Goal: Use online tool/utility: Use online tool/utility

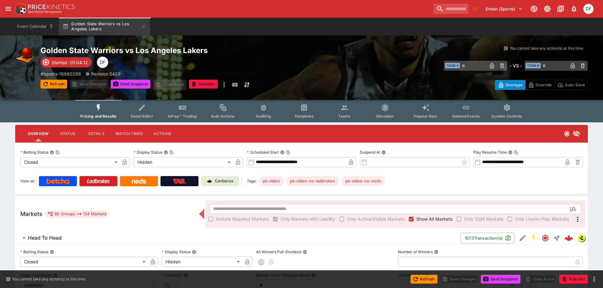
click at [55, 236] on h6 "Head To Head" at bounding box center [45, 238] width 34 height 7
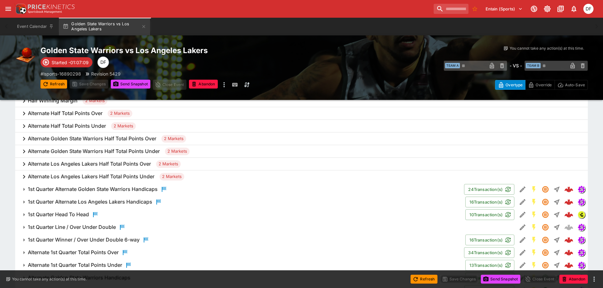
scroll to position [570, 0]
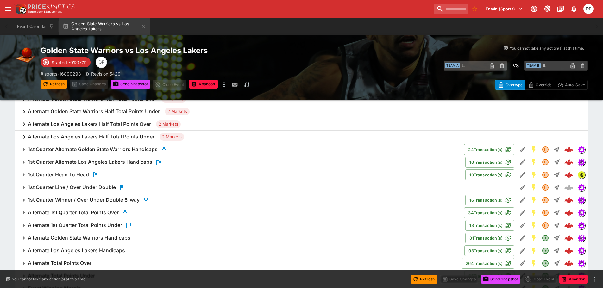
click at [101, 199] on h6 "1st Quarter Winner / Over Under Double 6-way" at bounding box center [84, 200] width 112 height 7
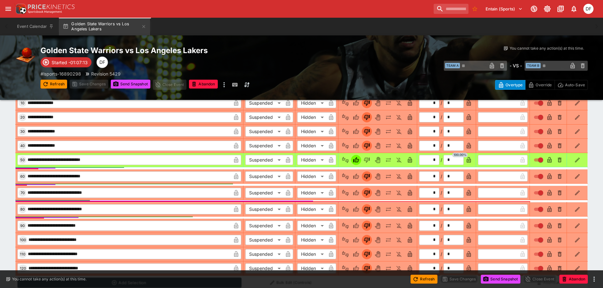
scroll to position [855, 0]
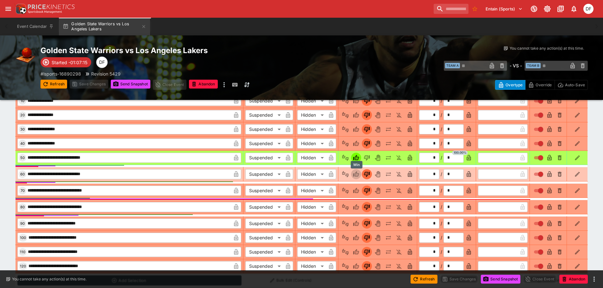
click at [359, 171] on icon "Win" at bounding box center [356, 174] width 6 height 6
type input "*"
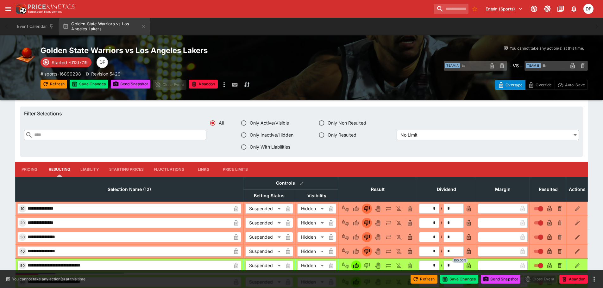
scroll to position [728, 0]
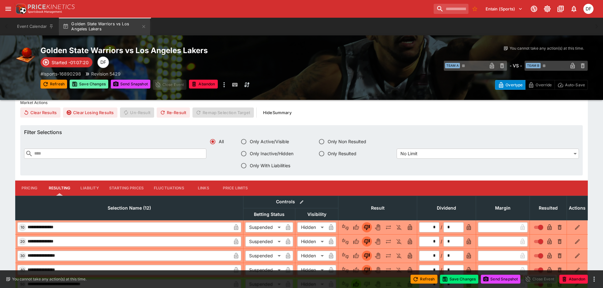
click at [91, 82] on button "Save Changes" at bounding box center [89, 84] width 39 height 9
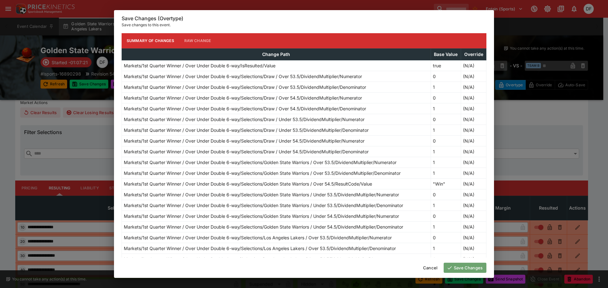
click at [461, 266] on button "Save Changes" at bounding box center [464, 268] width 43 height 10
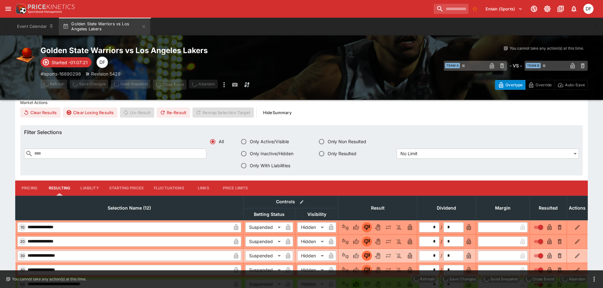
type input "*"
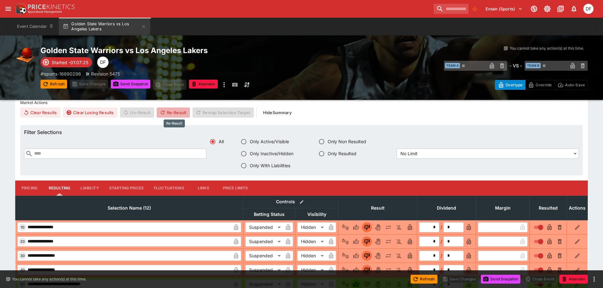
click at [172, 115] on button "Re-Result" at bounding box center [173, 113] width 33 height 10
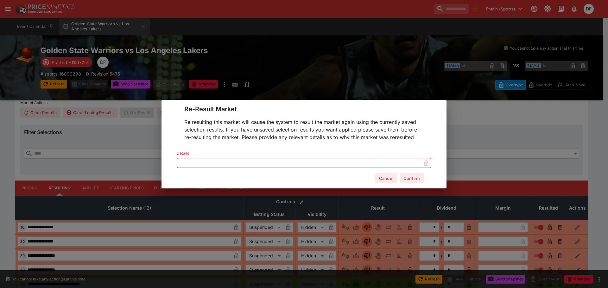
click at [234, 162] on input "text" at bounding box center [299, 163] width 244 height 10
type input "*****"
click at [413, 180] on button "Confirm" at bounding box center [411, 178] width 24 height 10
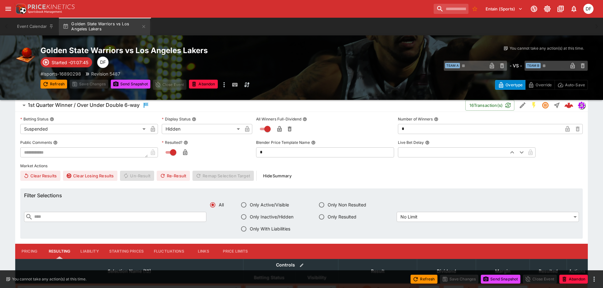
scroll to position [506, 0]
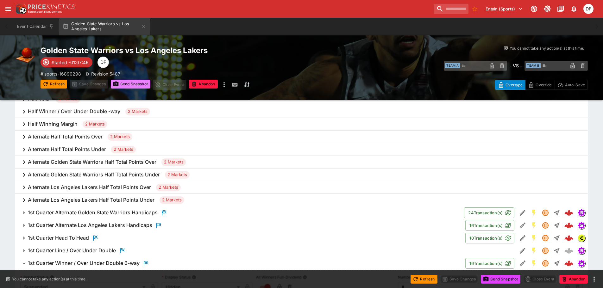
click at [138, 83] on button "Send Snapshot" at bounding box center [131, 84] width 40 height 9
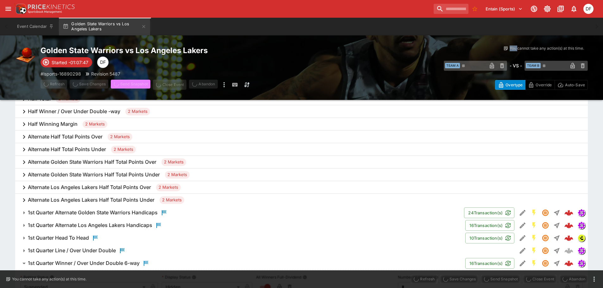
click at [138, 83] on span "Send Snapshot" at bounding box center [131, 85] width 40 height 10
